Goal: Information Seeking & Learning: Understand process/instructions

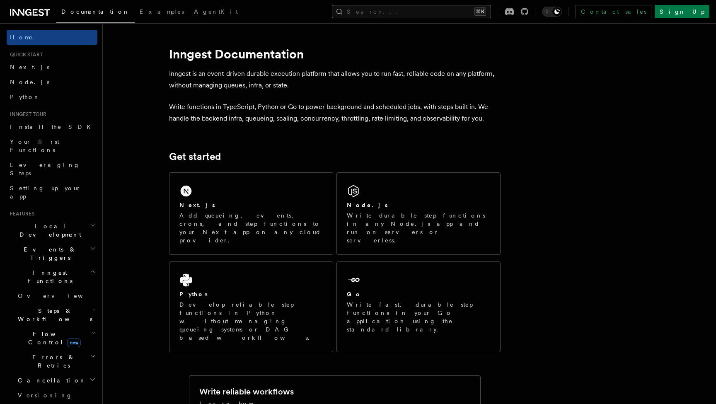
click at [422, 10] on button "Search... ⌘K" at bounding box center [411, 11] width 159 height 13
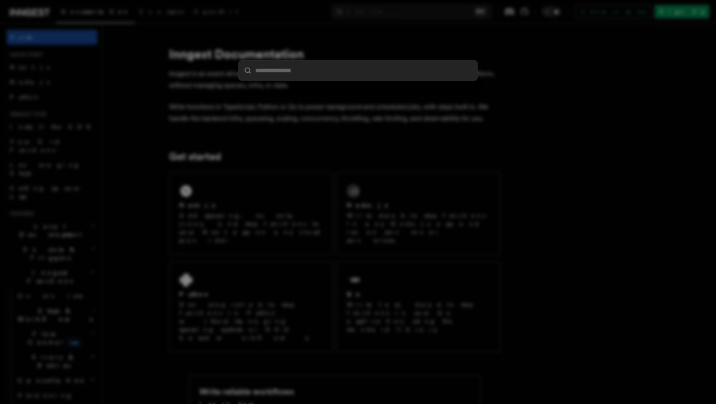
paste input "**********"
type input "**********"
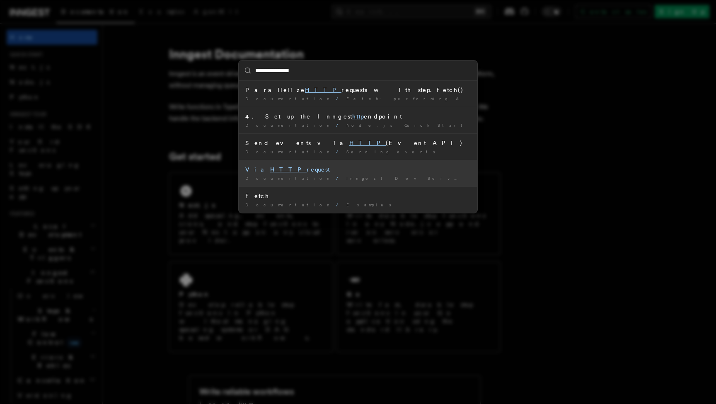
click at [316, 183] on li "Via HTTP request Documentation / Inngest Dev Server / Testing functions /" at bounding box center [358, 173] width 239 height 27
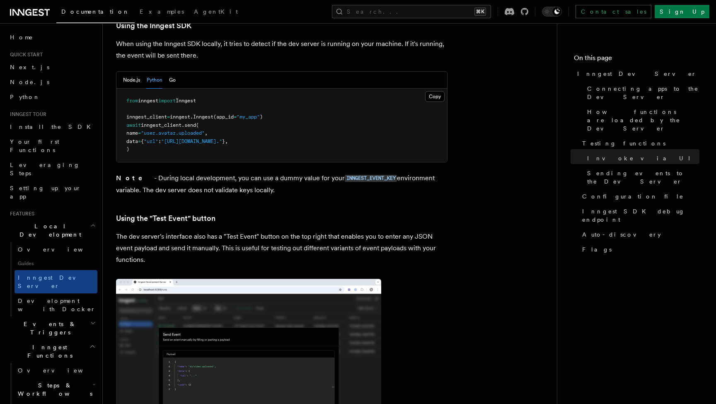
scroll to position [1570, 0]
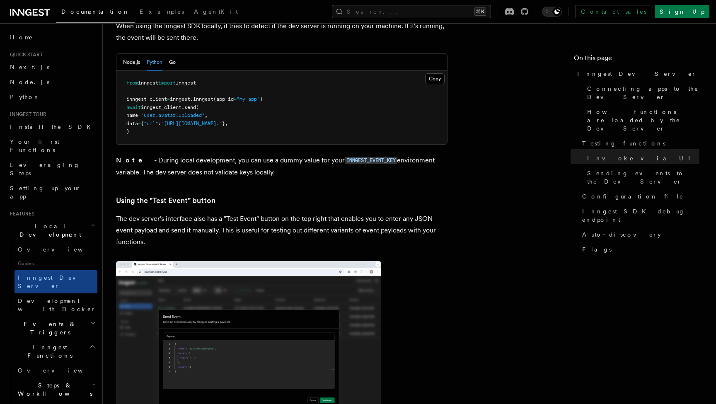
click at [249, 182] on article "Features Local Development Inngest Dev Server The Inngest dev server is an open…" at bounding box center [330, 23] width 428 height 3114
click at [273, 155] on p "Note - During local development, you can use a dummy value for your INNGEST_EVE…" at bounding box center [282, 167] width 332 height 24
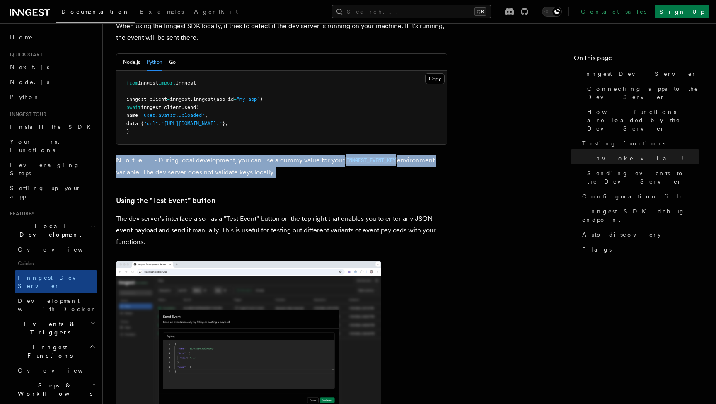
click at [257, 195] on h3 "Using the "Test Event" button" at bounding box center [282, 201] width 332 height 12
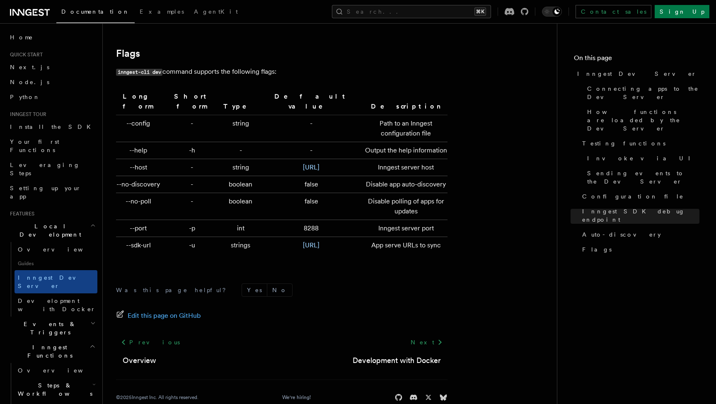
scroll to position [2729, 0]
click at [44, 222] on span "Local Development" at bounding box center [49, 230] width 84 height 17
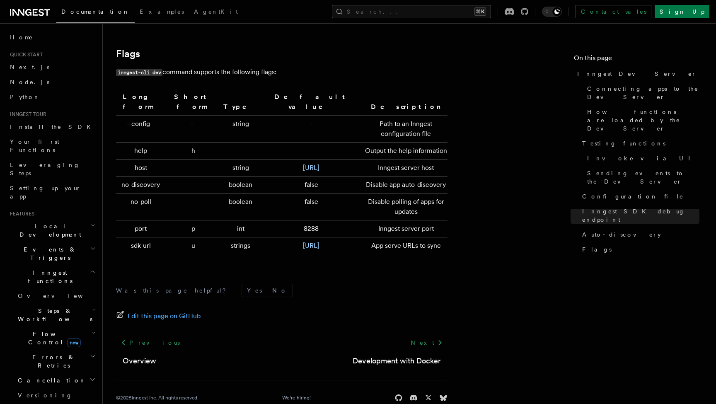
click at [38, 269] on span "Inngest Functions" at bounding box center [48, 277] width 83 height 17
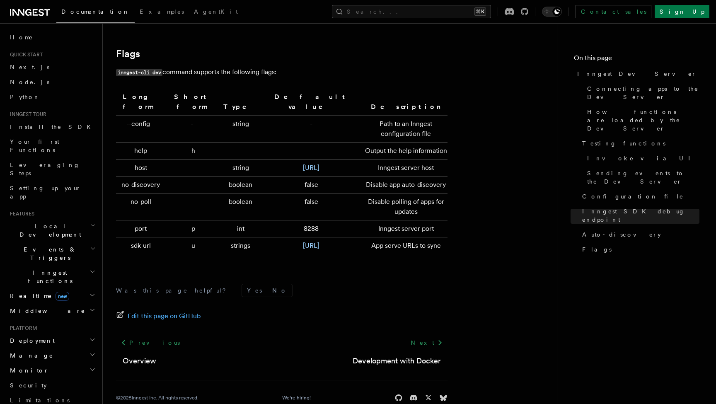
click at [24, 337] on span "Deployment" at bounding box center [31, 341] width 48 height 8
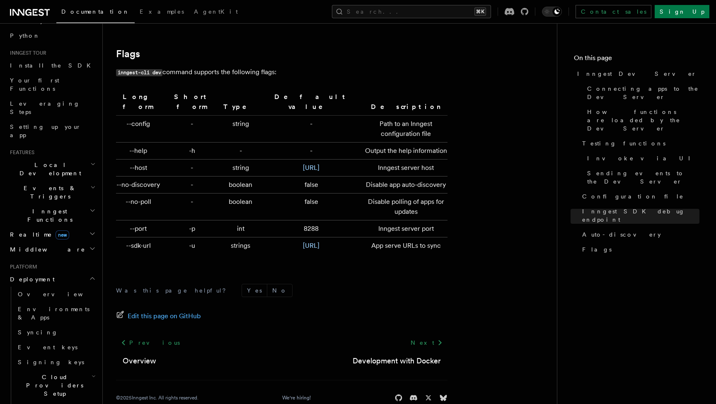
scroll to position [63, 0]
click at [32, 303] on span "Environments & Apps" at bounding box center [58, 311] width 80 height 17
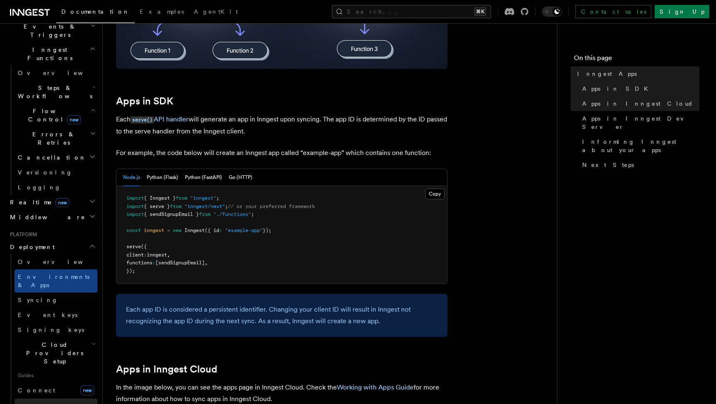
scroll to position [224, 0]
click at [35, 381] on link "Connect new" at bounding box center [56, 389] width 83 height 17
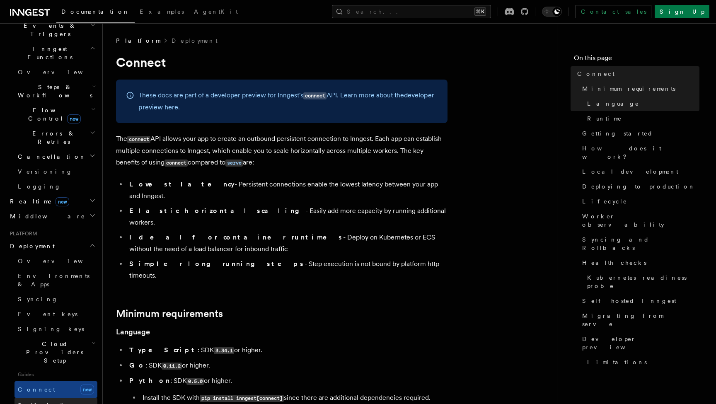
click at [34, 402] on span "Self hosting" at bounding box center [48, 405] width 61 height 7
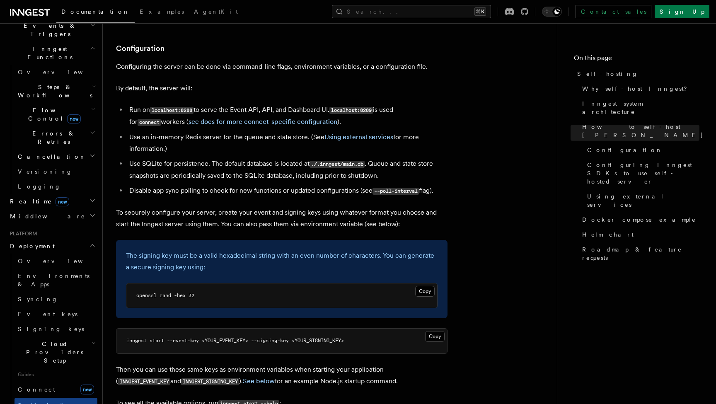
scroll to position [1071, 0]
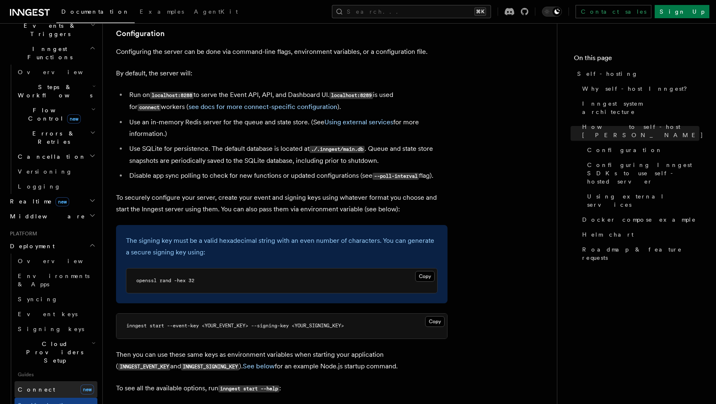
click at [29, 386] on span "Connect" at bounding box center [36, 389] width 37 height 7
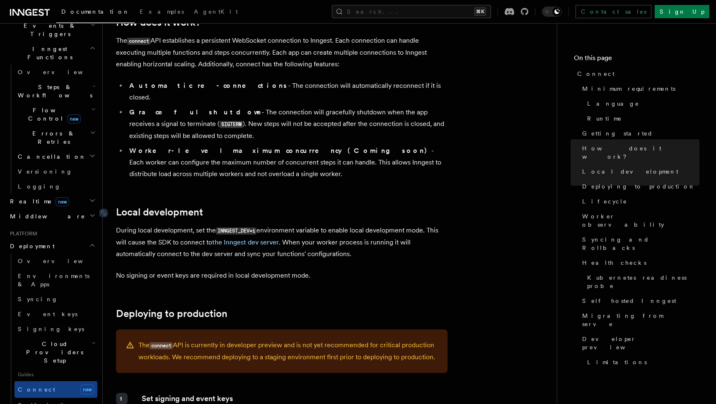
scroll to position [885, 0]
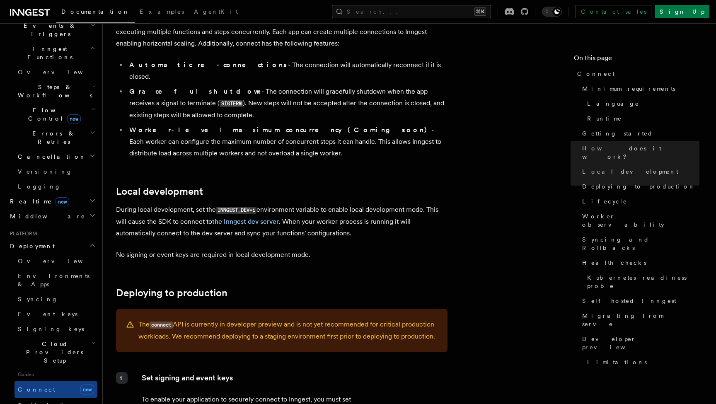
click at [54, 340] on span "Cloud Providers Setup" at bounding box center [53, 352] width 77 height 25
click at [44, 372] on span "Cloudflare Pages" at bounding box center [56, 379] width 61 height 15
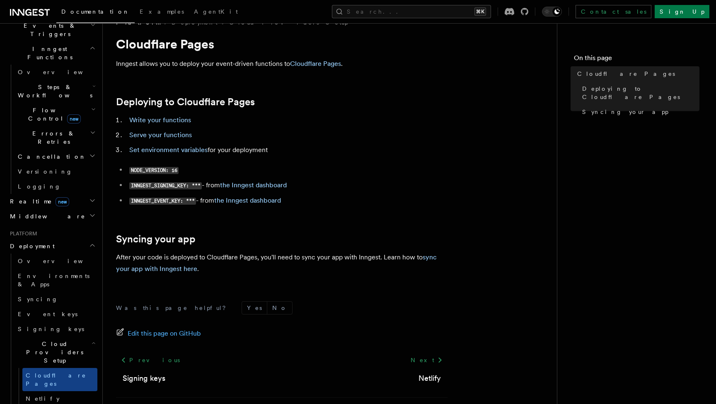
scroll to position [19, 0]
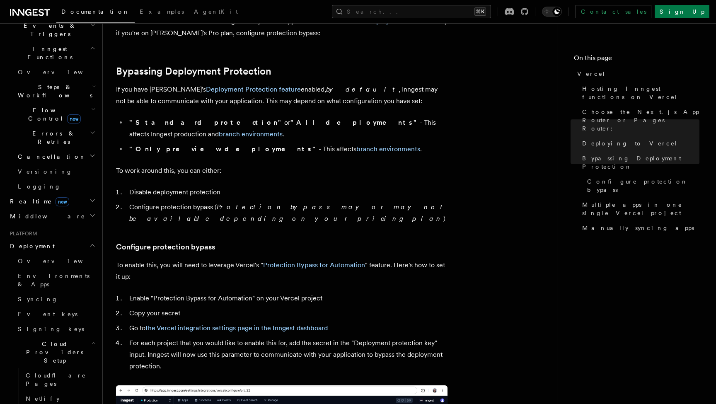
scroll to position [584, 0]
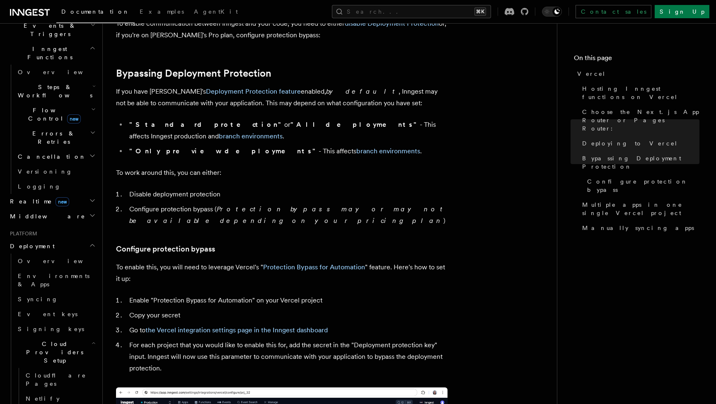
click at [237, 103] on p "If you have Vercel's Deployment Protection feature enabled, by default , Innges…" at bounding box center [282, 97] width 332 height 23
click at [176, 243] on link "Configure protection bypass" at bounding box center [165, 249] width 99 height 12
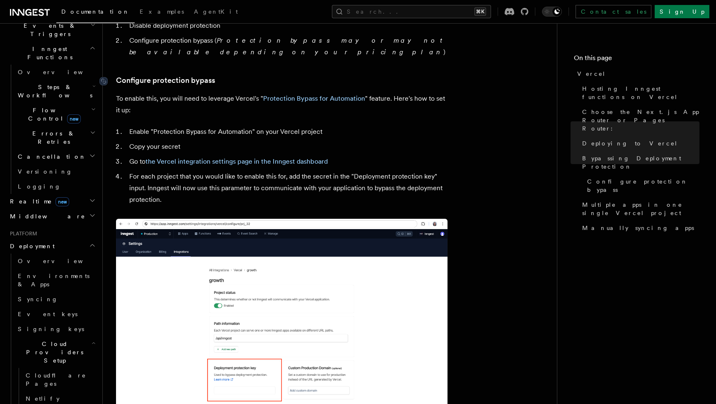
click at [176, 223] on img at bounding box center [282, 318] width 332 height 198
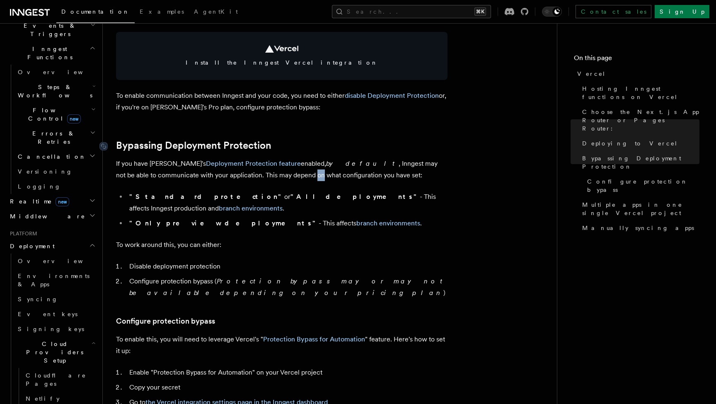
scroll to position [519, 0]
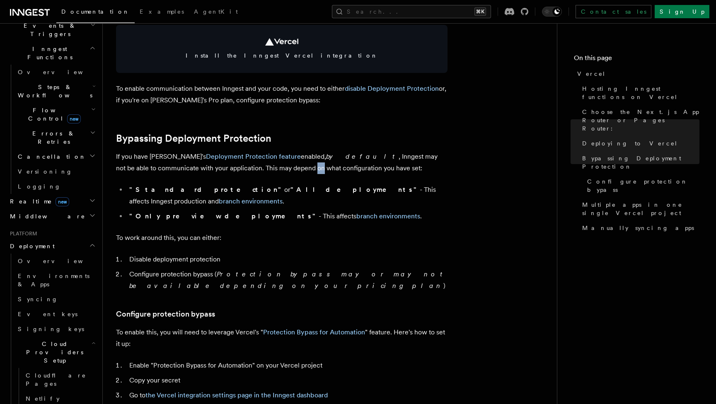
click at [277, 270] on article "Platform Deployment Cloud Providers Setup Vercel Inngest enables you to host yo…" at bounding box center [330, 380] width 428 height 1727
click at [254, 308] on h3 "Configure protection bypass" at bounding box center [282, 314] width 332 height 12
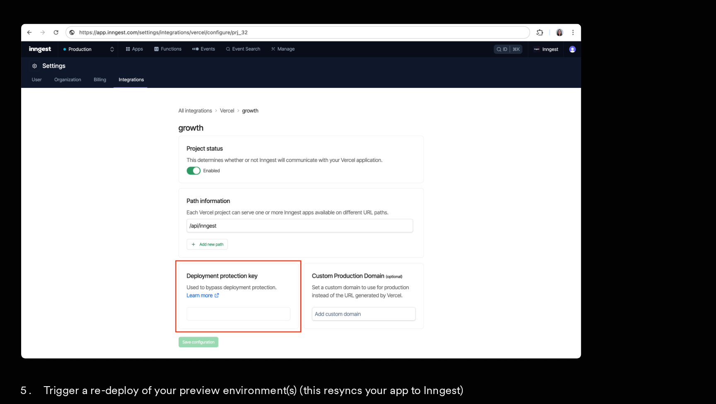
scroll to position [850, 0]
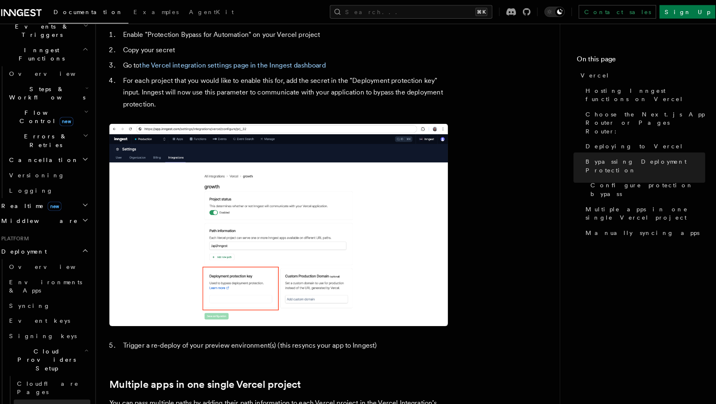
click at [26, 395] on span "Netlify" at bounding box center [43, 398] width 34 height 7
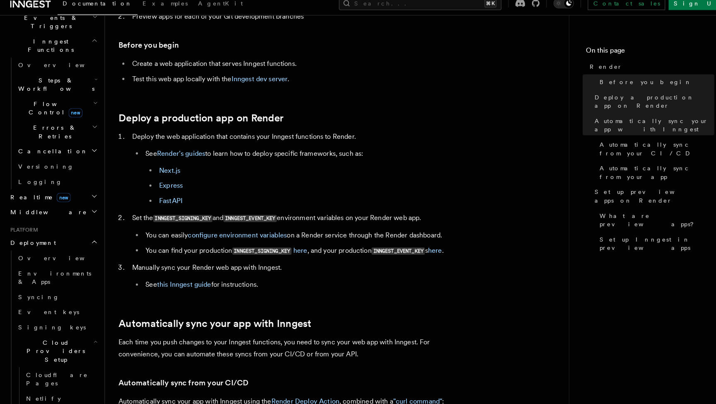
scroll to position [136, 0]
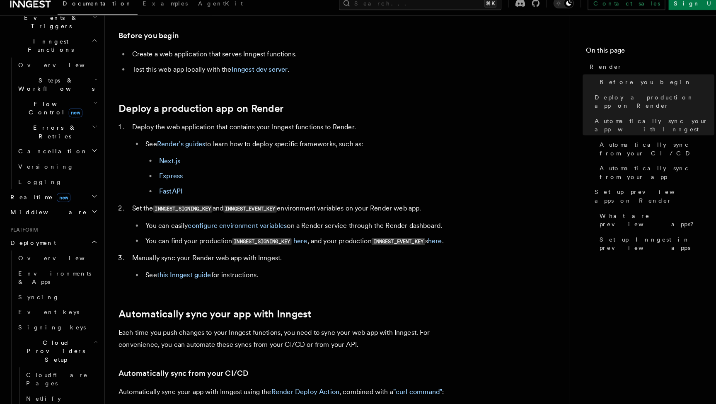
click at [159, 196] on ol "Deploy the web application that contains your Inngest functions to Render. See …" at bounding box center [282, 205] width 332 height 157
click at [180, 145] on link "Render's guides" at bounding box center [177, 149] width 47 height 8
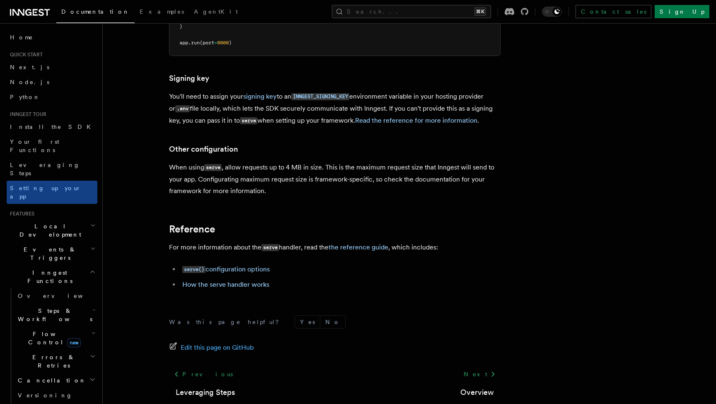
scroll to position [579, 0]
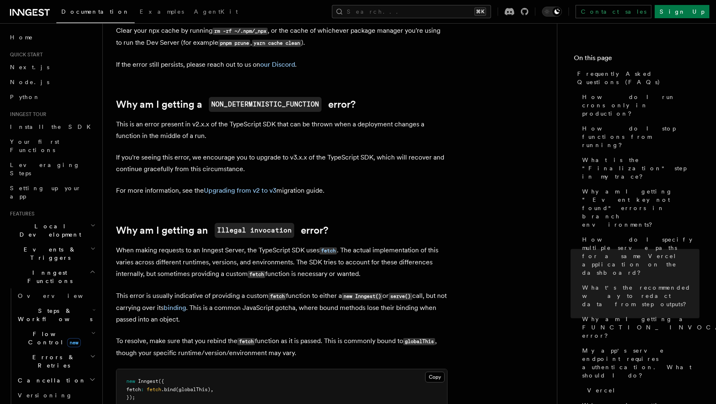
scroll to position [1208, 0]
